Goal: Information Seeking & Learning: Learn about a topic

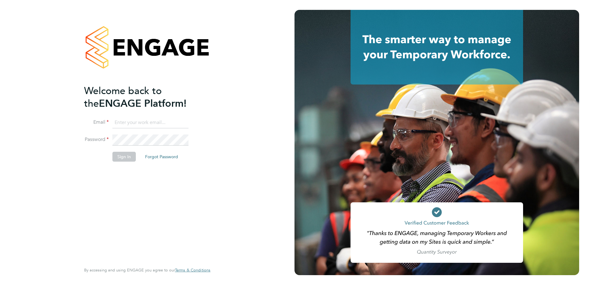
type input "fesouth@protocol.co.uk"
click at [118, 156] on button "Sign In" at bounding box center [123, 157] width 23 height 10
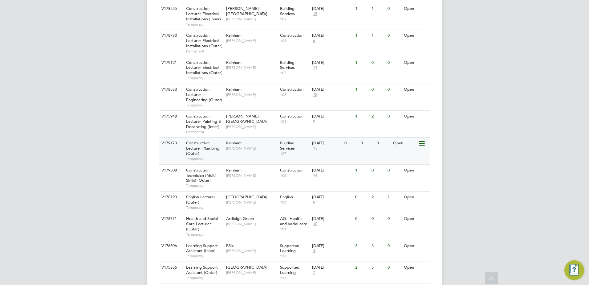
scroll to position [267, 0]
drag, startPoint x: 258, startPoint y: 221, endPoint x: 138, endPoint y: 224, distance: 120.1
click at [138, 224] on div "AA Account Adminstrator Notifications 4 Applications: Network Team Members Busi…" at bounding box center [294, 75] width 589 height 685
click at [135, 139] on div "AA Account Adminstrator Notifications 4 Applications: Network Team Members Busi…" at bounding box center [294, 75] width 589 height 685
click at [136, 144] on div "AA Account Adminstrator Notifications 4 Applications: Network Team Members Busi…" at bounding box center [294, 75] width 589 height 685
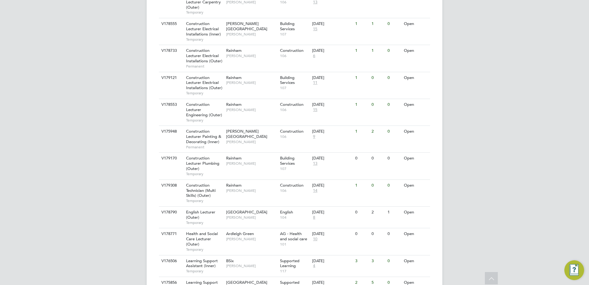
scroll to position [249, 0]
click at [136, 140] on div "AA Account Adminstrator Notifications 4 Applications: Network Team Members Busi…" at bounding box center [294, 93] width 589 height 685
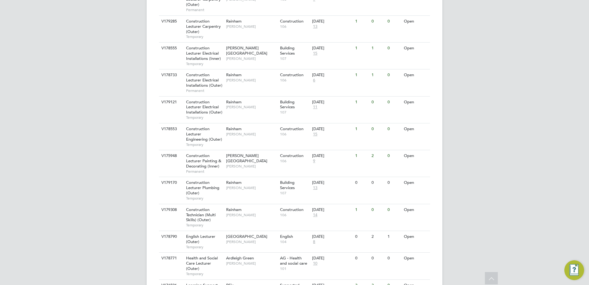
scroll to position [213, 0]
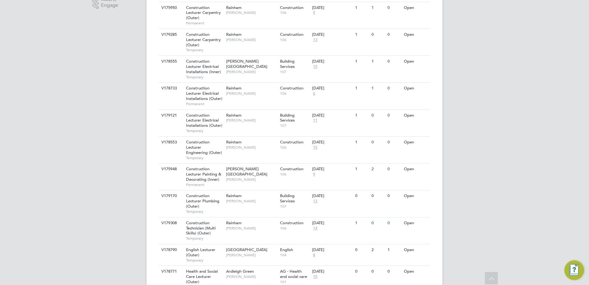
click at [137, 146] on div "AA Account Adminstrator Notifications 4 Applications: Network Team Members Busi…" at bounding box center [294, 129] width 589 height 685
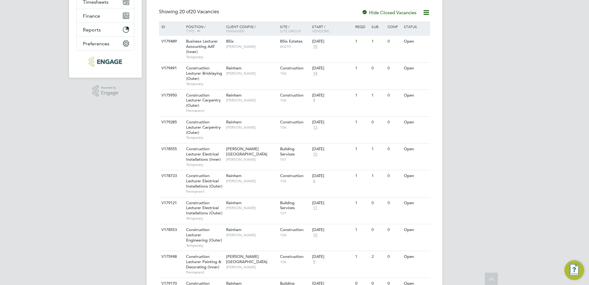
scroll to position [0, 0]
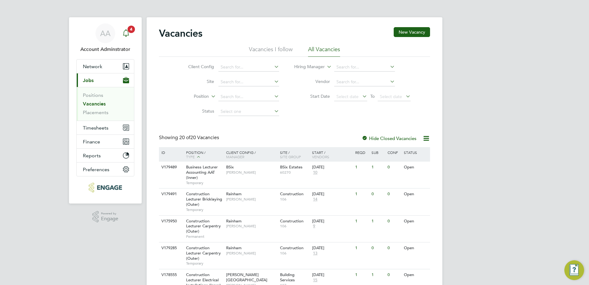
click at [127, 34] on icon "Main navigation" at bounding box center [125, 32] width 7 height 7
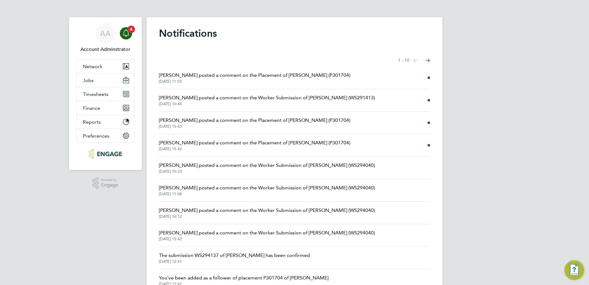
click at [217, 98] on span "[PERSON_NAME] posted a comment on the Worker Submission of [PERSON_NAME] (WS291…" at bounding box center [267, 97] width 216 height 7
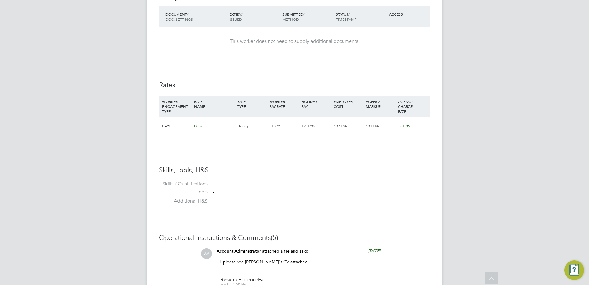
scroll to position [51, 0]
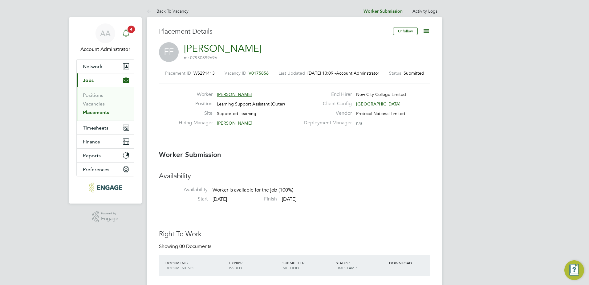
click at [127, 31] on icon "Main navigation" at bounding box center [125, 32] width 7 height 7
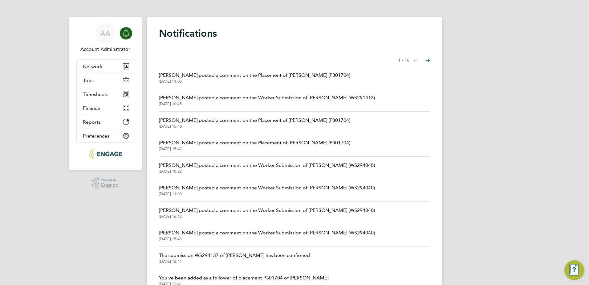
click at [252, 81] on span "[DATE] 11:03" at bounding box center [254, 81] width 191 height 5
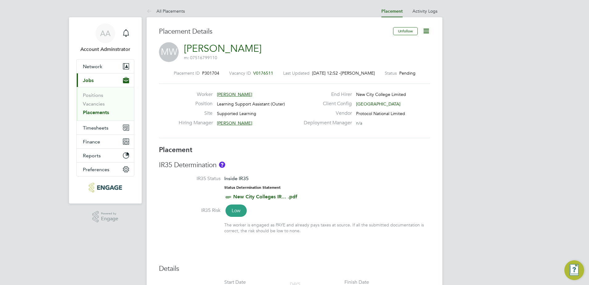
click at [94, 102] on link "Vacancies" at bounding box center [94, 104] width 22 height 6
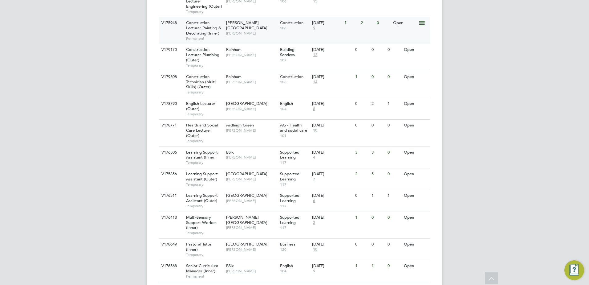
scroll to position [400, 0]
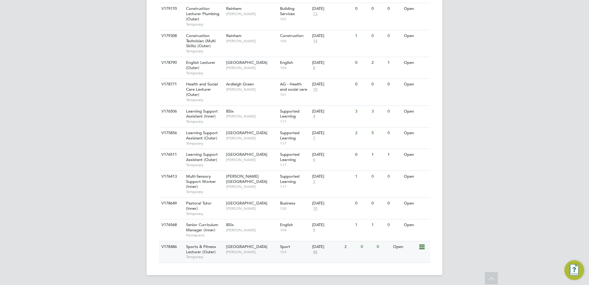
click at [184, 252] on div "Sports & Fitness Lecturer (Outer) Temporary" at bounding box center [202, 251] width 43 height 21
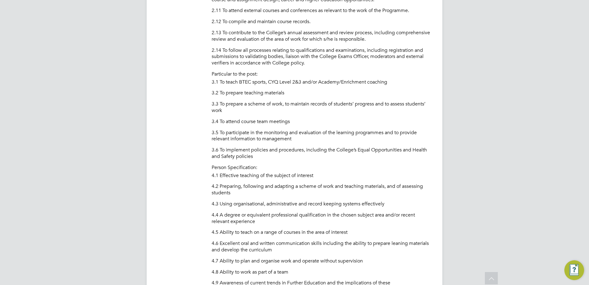
scroll to position [605, 0]
